Goal: Information Seeking & Learning: Understand process/instructions

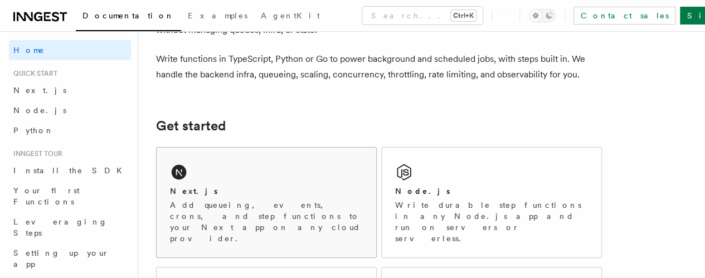
scroll to position [111, 0]
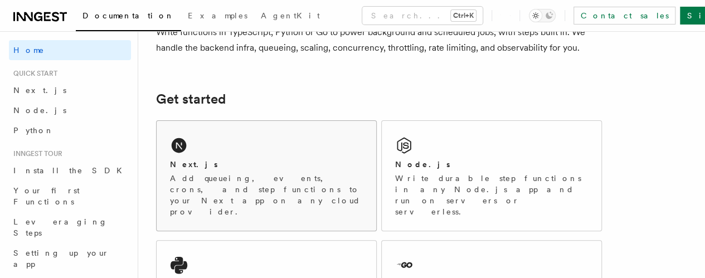
click at [246, 170] on div "Next.js" at bounding box center [266, 165] width 193 height 12
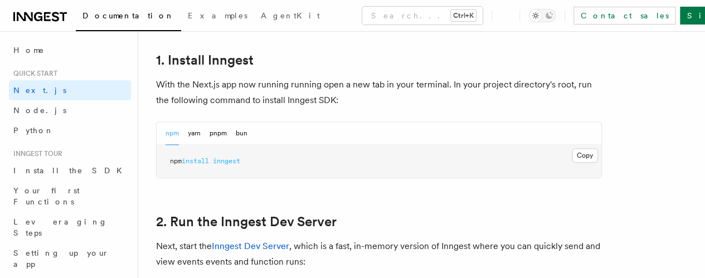
scroll to position [780, 0]
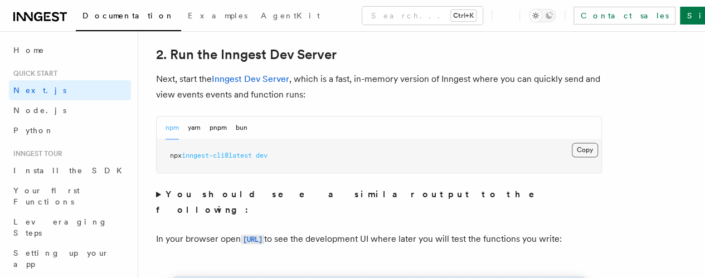
click at [571, 157] on button "Copy Copied" at bounding box center [584, 150] width 26 height 14
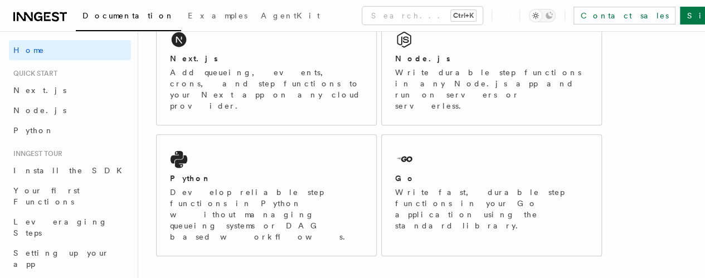
scroll to position [223, 0]
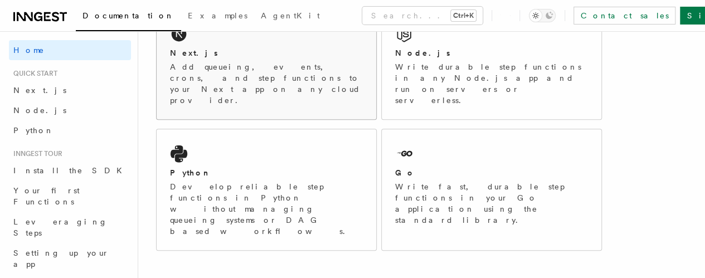
click at [242, 92] on p "Add queueing, events, crons, and step functions to your Next app on any cloud p…" at bounding box center [266, 83] width 193 height 45
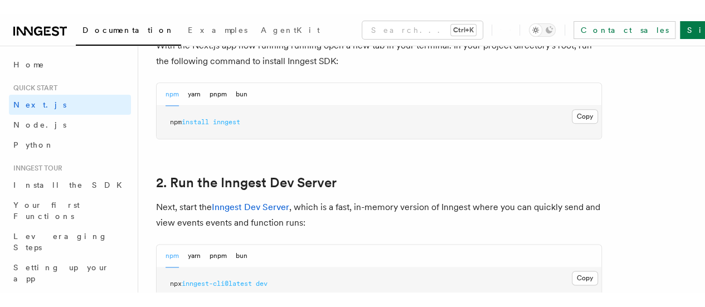
scroll to position [780, 0]
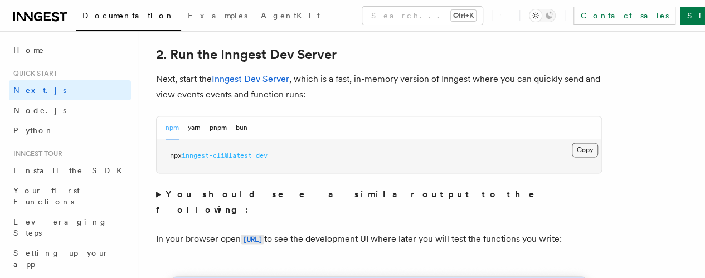
click at [571, 157] on button "Copy Copied" at bounding box center [584, 150] width 26 height 14
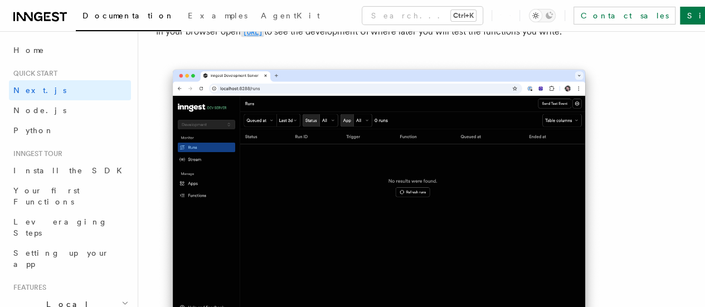
scroll to position [891, 0]
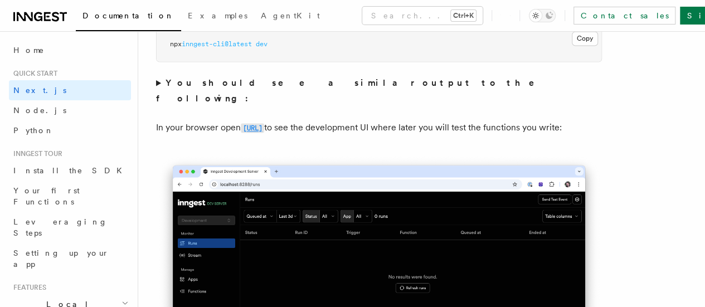
click at [264, 125] on code "http://localhost:8288" at bounding box center [252, 127] width 23 height 9
